Goal: Task Accomplishment & Management: Manage account settings

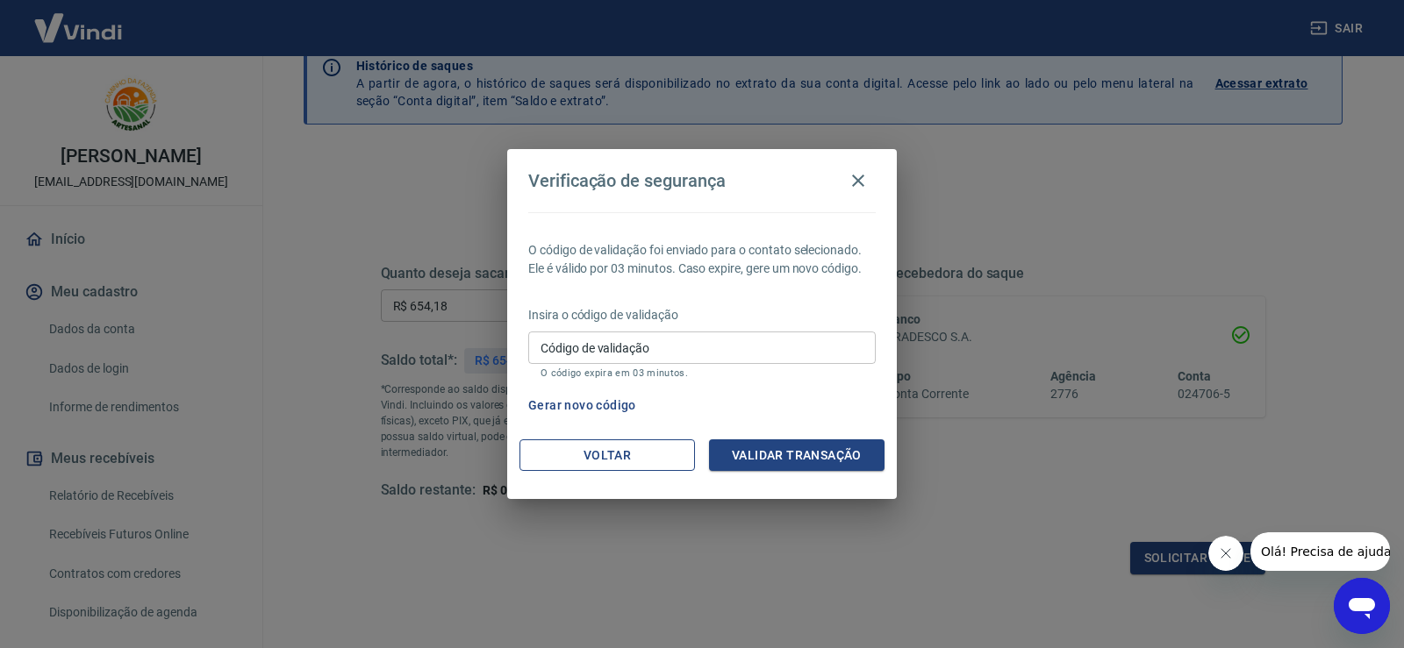
drag, startPoint x: 626, startPoint y: 426, endPoint x: 613, endPoint y: 448, distance: 24.8
click at [615, 446] on div "Verificação de segurança O código de validação foi enviado para o contato selec…" at bounding box center [702, 324] width 390 height 350
click at [609, 446] on button "Voltar" at bounding box center [607, 456] width 176 height 32
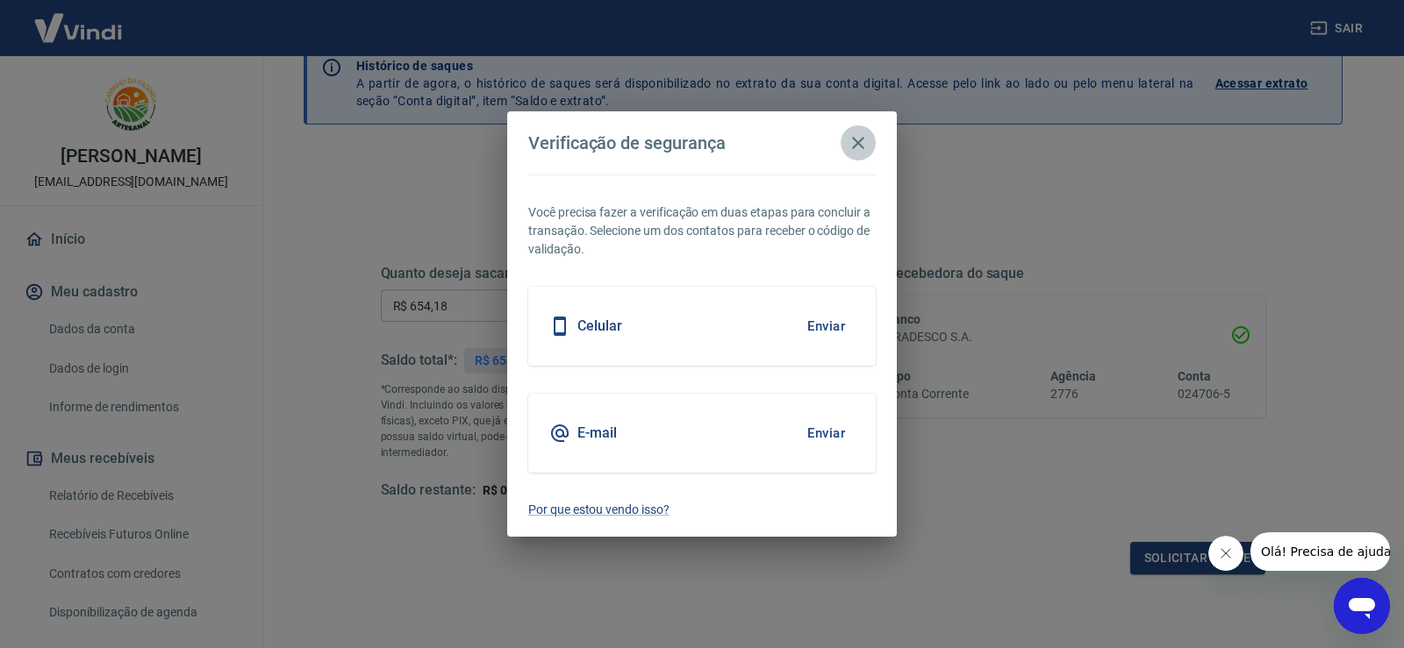
drag, startPoint x: 851, startPoint y: 146, endPoint x: 846, endPoint y: 155, distance: 11.0
click at [849, 147] on icon "button" at bounding box center [858, 143] width 21 height 21
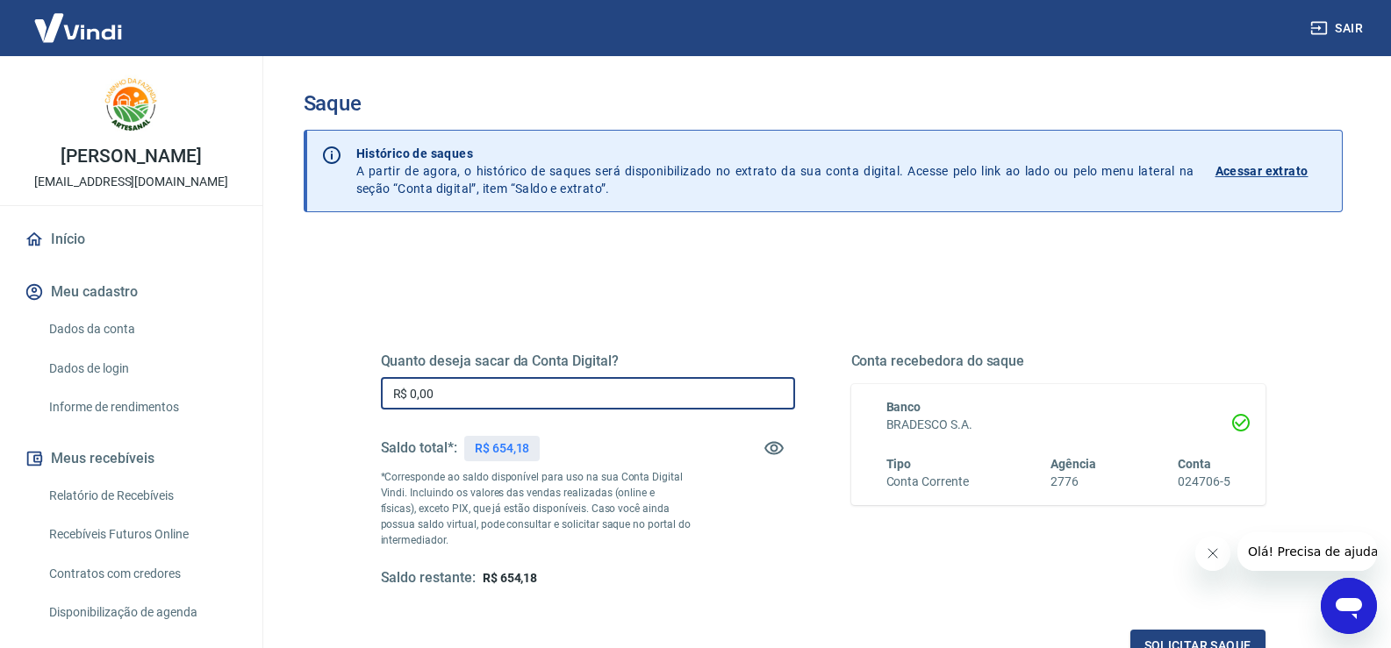
click at [520, 393] on input "R$ 0,00" at bounding box center [588, 393] width 414 height 32
type input "R$ 654,18"
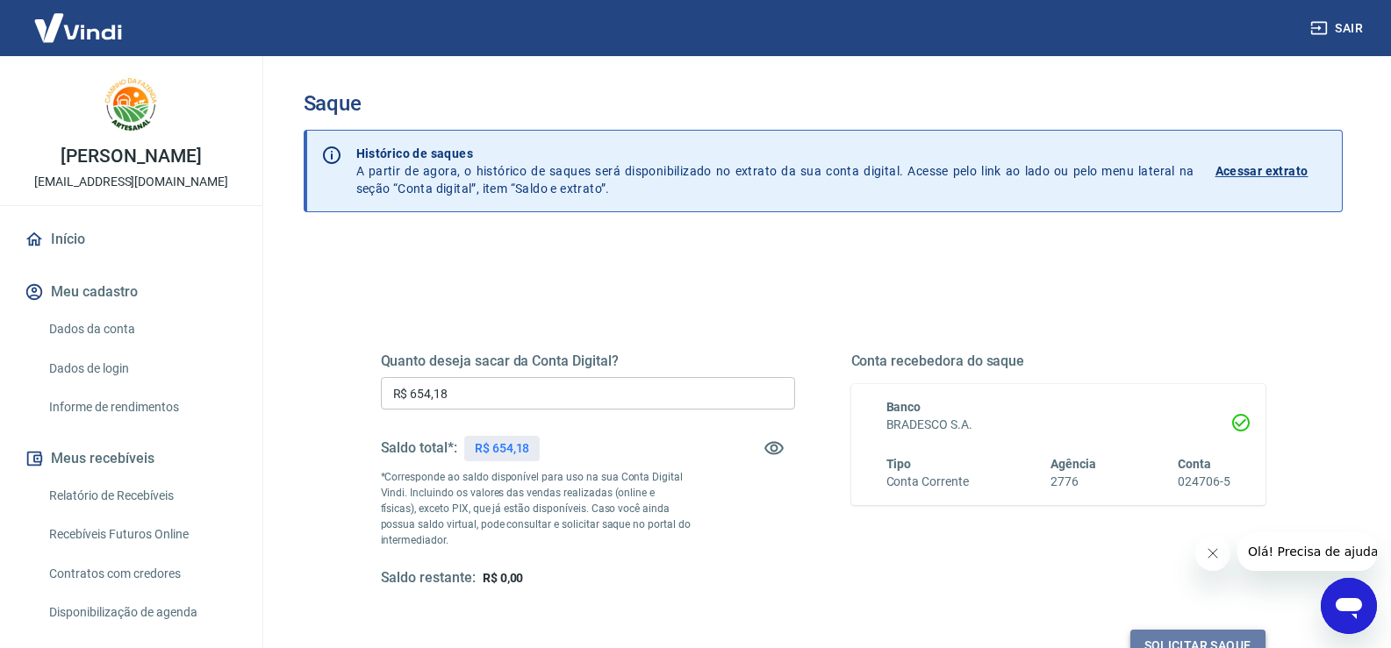
click at [1218, 639] on button "Solicitar saque" at bounding box center [1197, 646] width 135 height 32
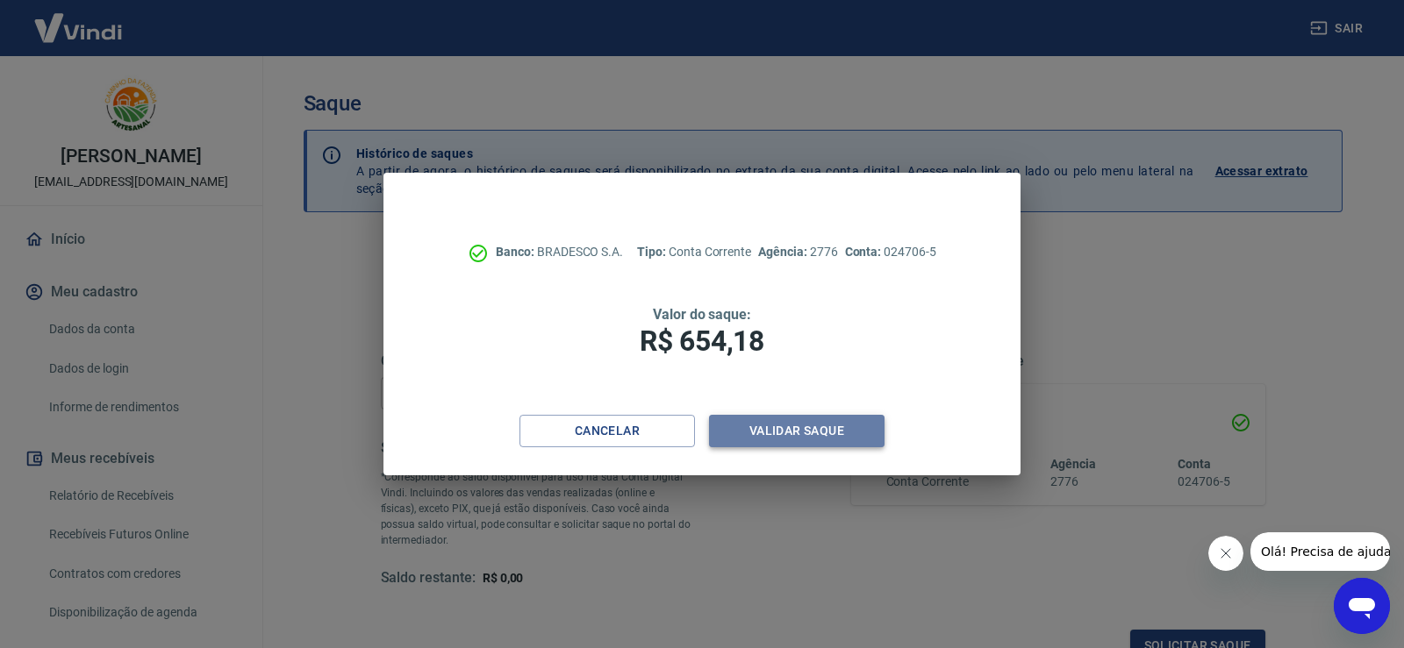
click at [822, 432] on button "Validar saque" at bounding box center [797, 431] width 176 height 32
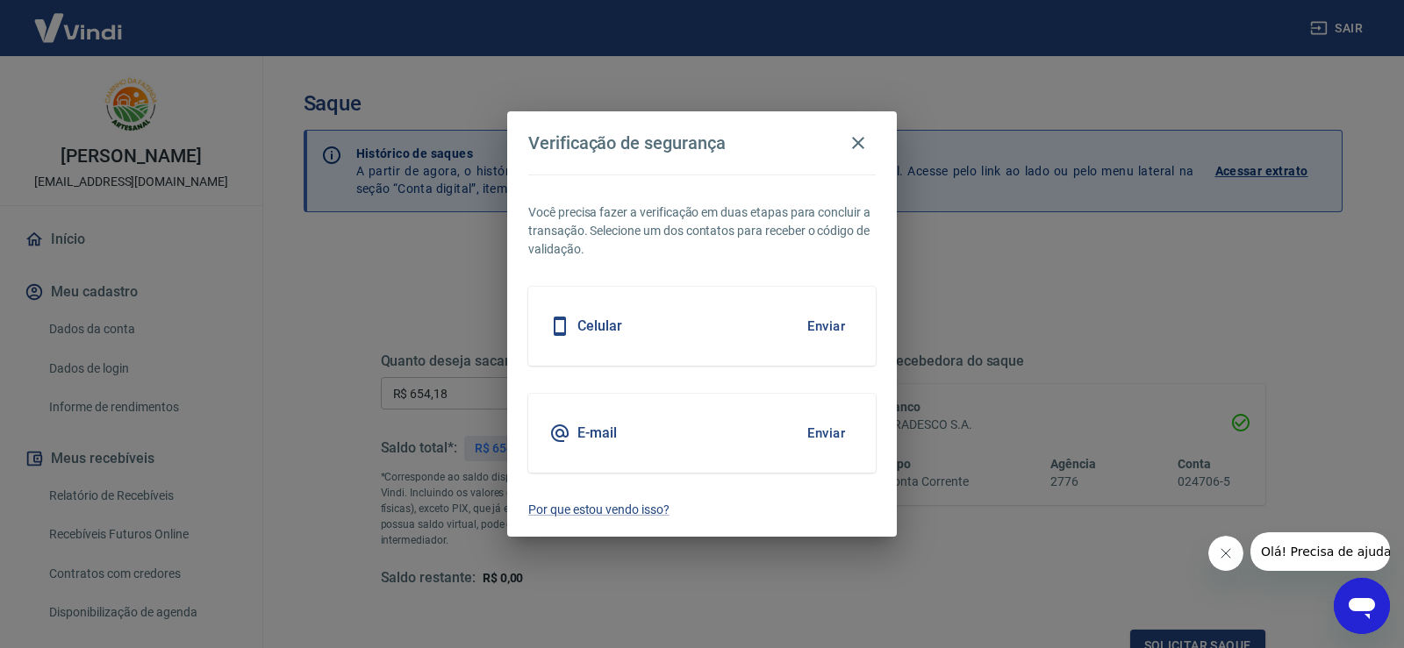
scroll to position [14, 0]
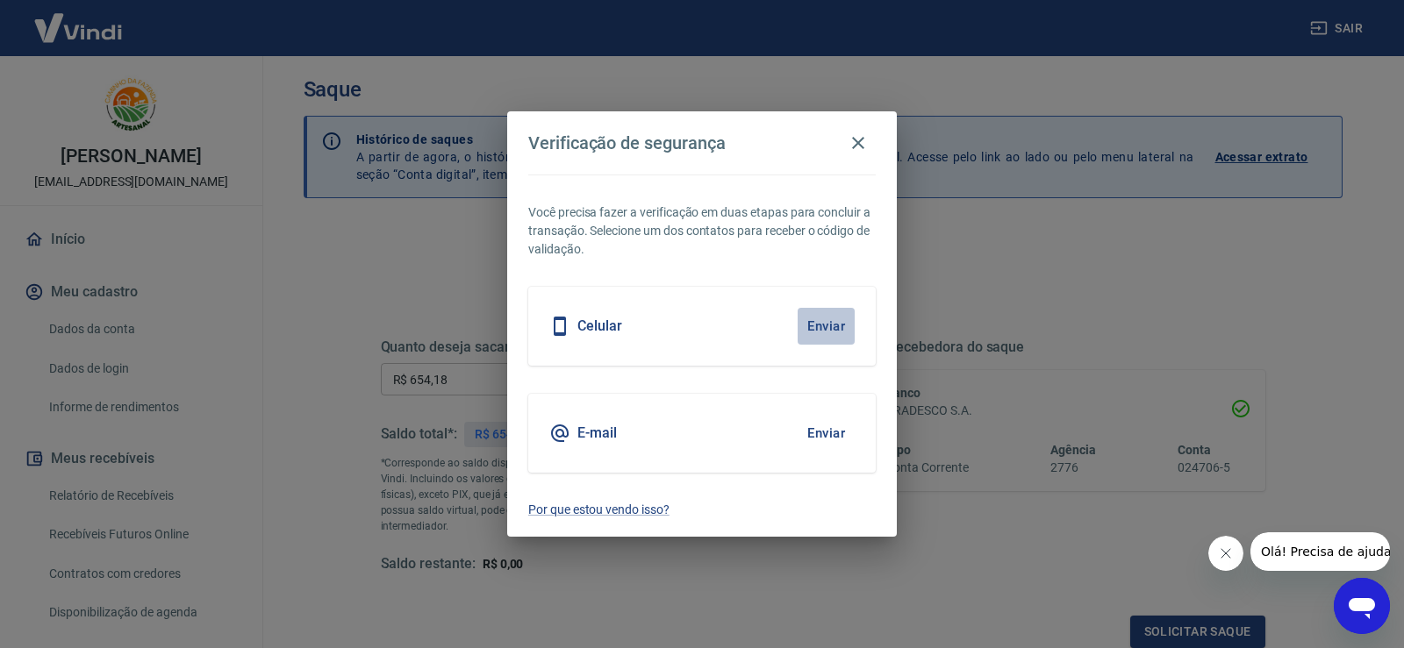
click at [818, 329] on button "Enviar" at bounding box center [826, 326] width 57 height 37
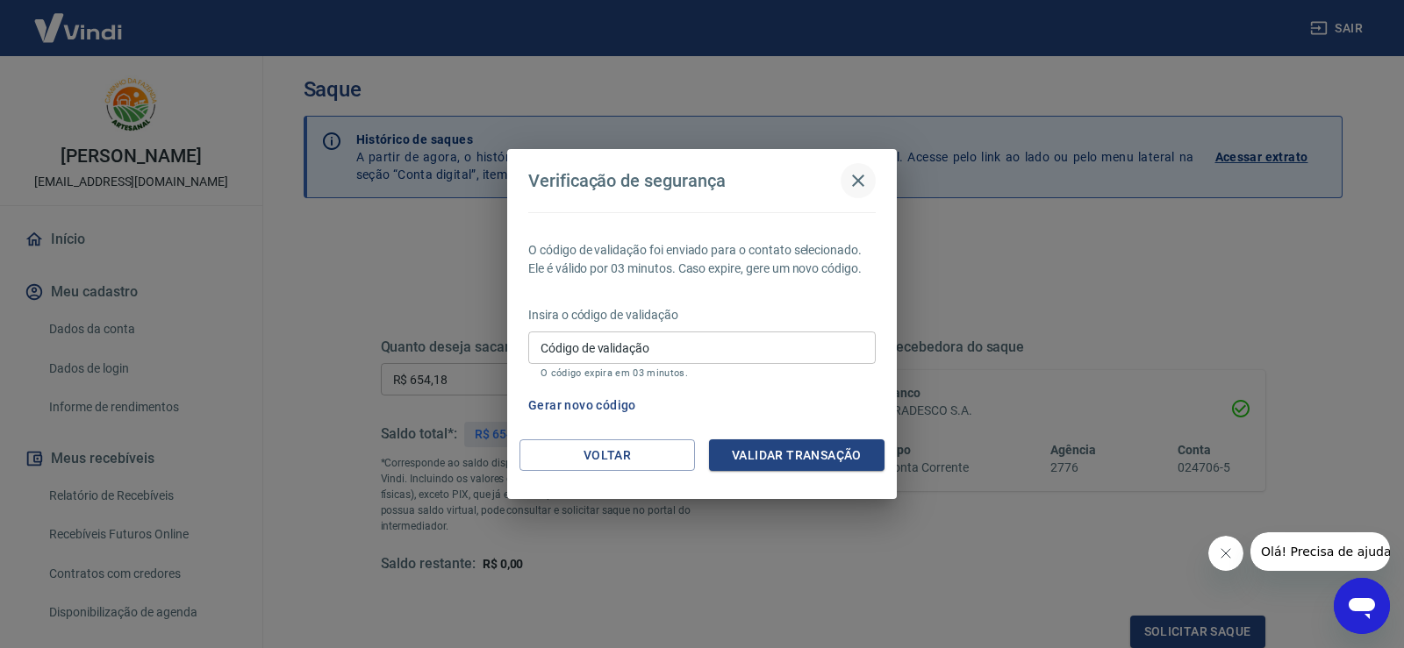
click at [857, 176] on icon "button" at bounding box center [858, 180] width 21 height 21
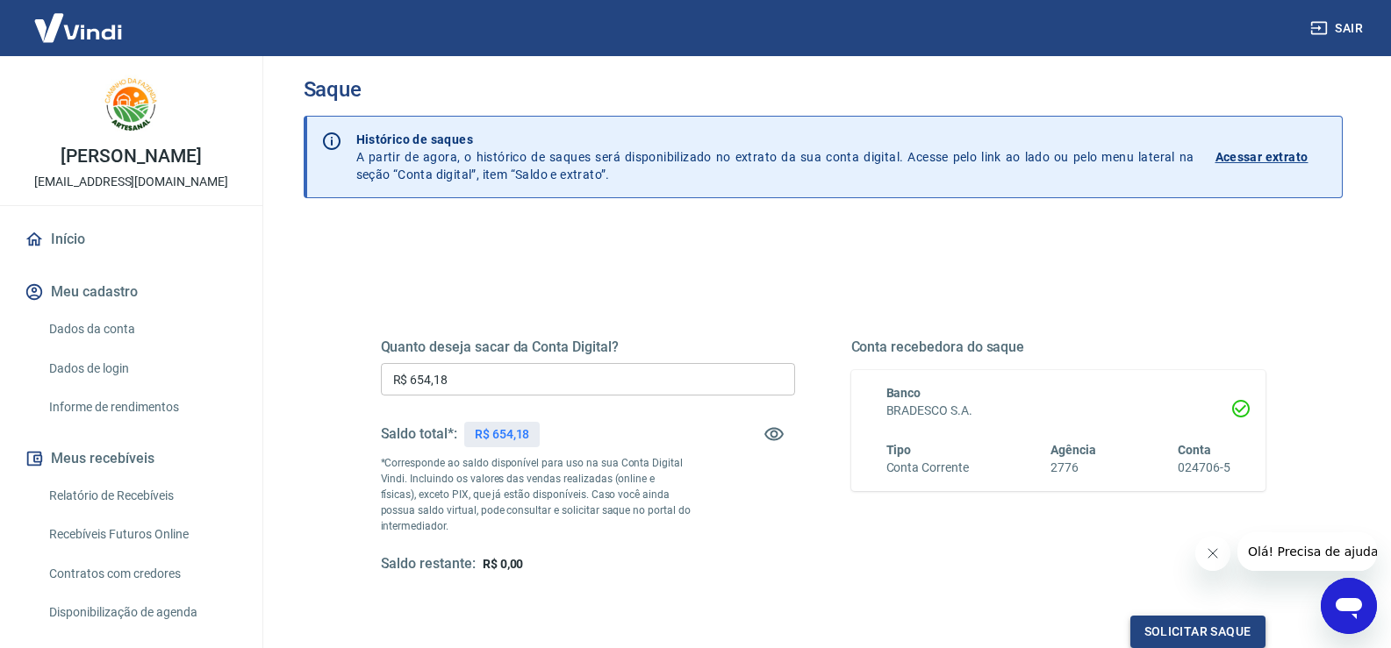
click at [1205, 640] on button "Solicitar saque" at bounding box center [1197, 632] width 135 height 32
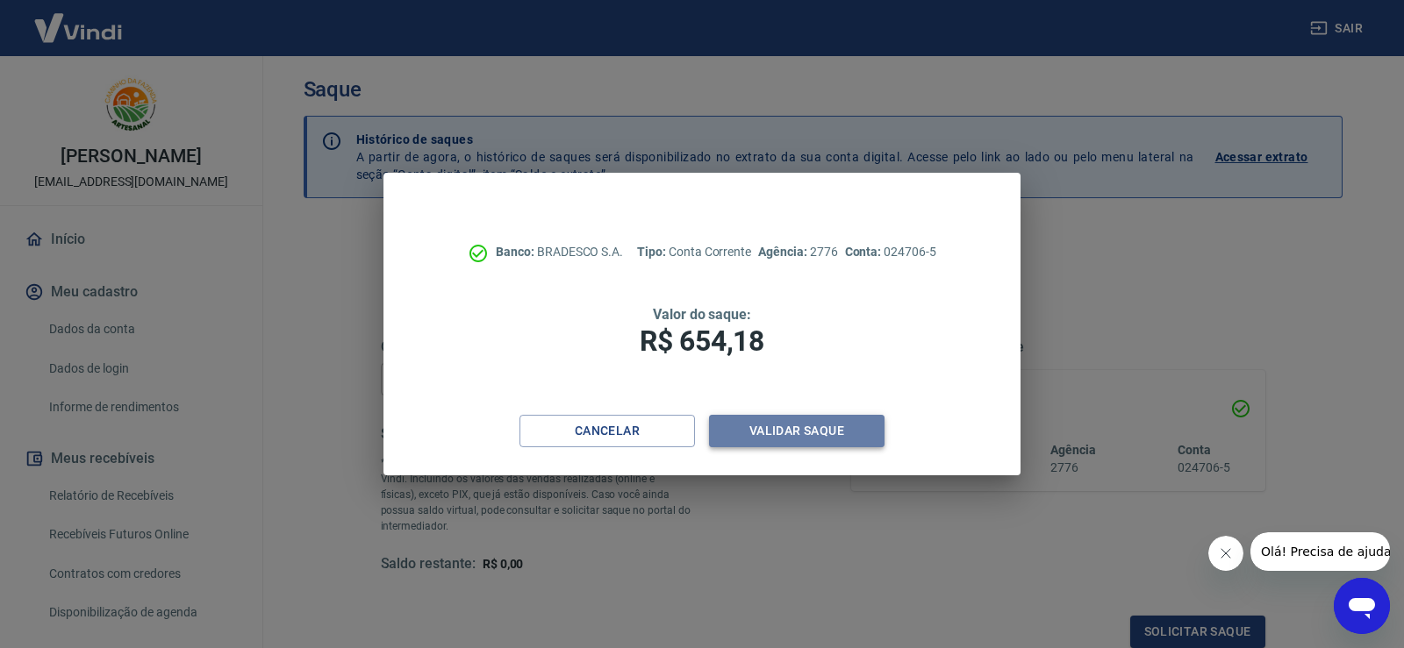
click at [778, 429] on button "Validar saque" at bounding box center [797, 431] width 176 height 32
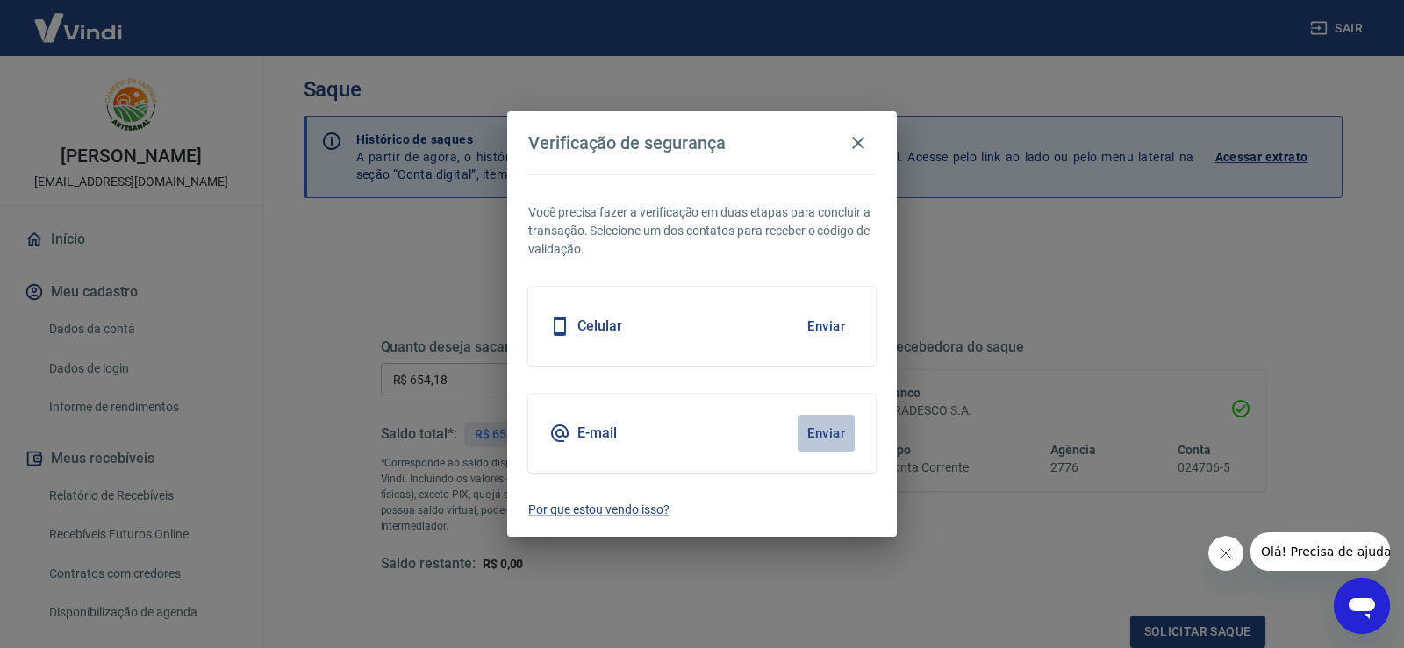
click at [820, 422] on button "Enviar" at bounding box center [826, 433] width 57 height 37
click at [834, 426] on button "Enviar" at bounding box center [826, 433] width 57 height 37
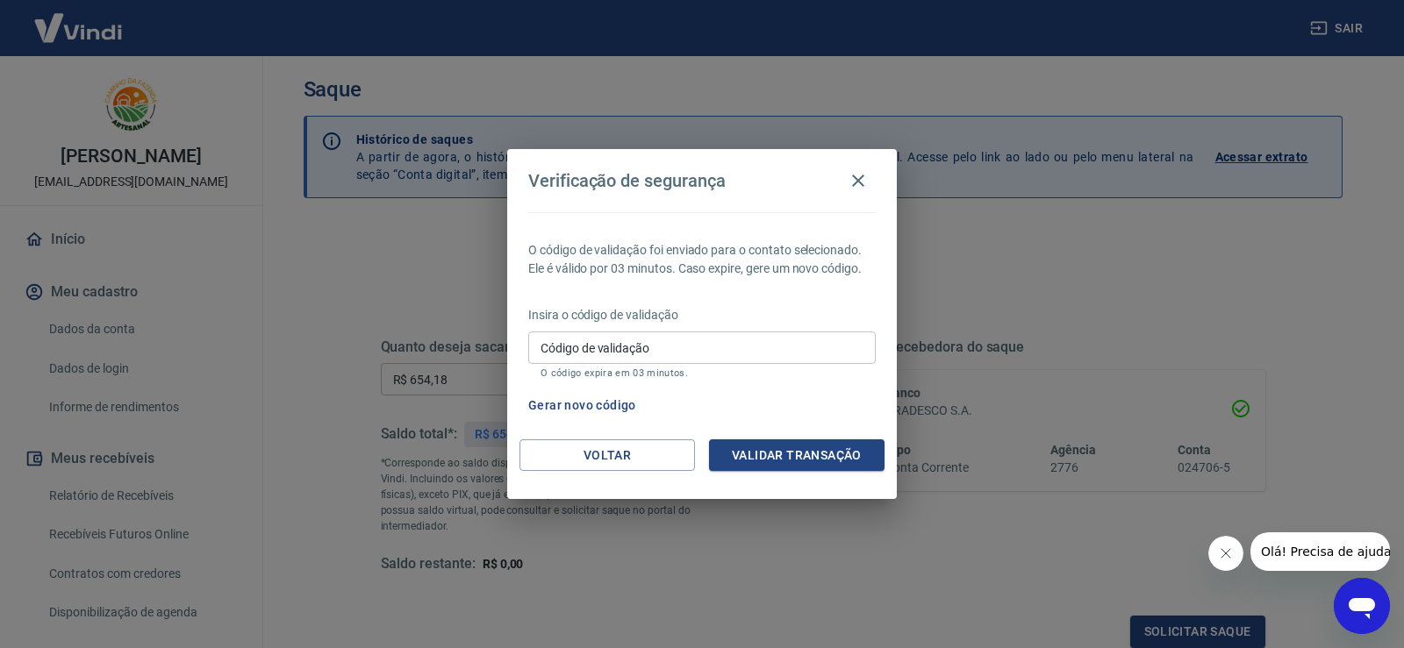
click at [654, 358] on input "Código de validação" at bounding box center [701, 348] width 347 height 32
type input "959633"
click at [779, 455] on button "Validar transação" at bounding box center [797, 456] width 176 height 32
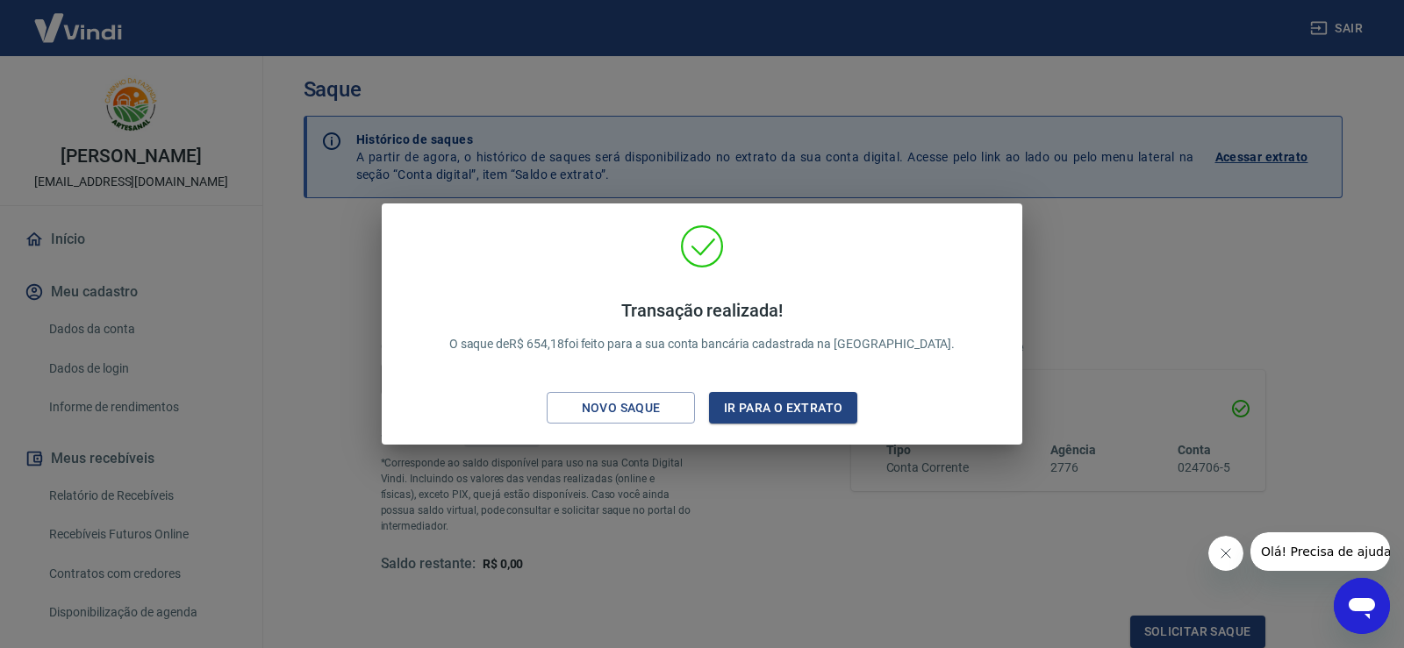
click at [1133, 199] on div "Transação realizada! O saque de R$ 654,18 foi feito para a sua conta bancária c…" at bounding box center [702, 324] width 1404 height 648
